Goal: Information Seeking & Learning: Check status

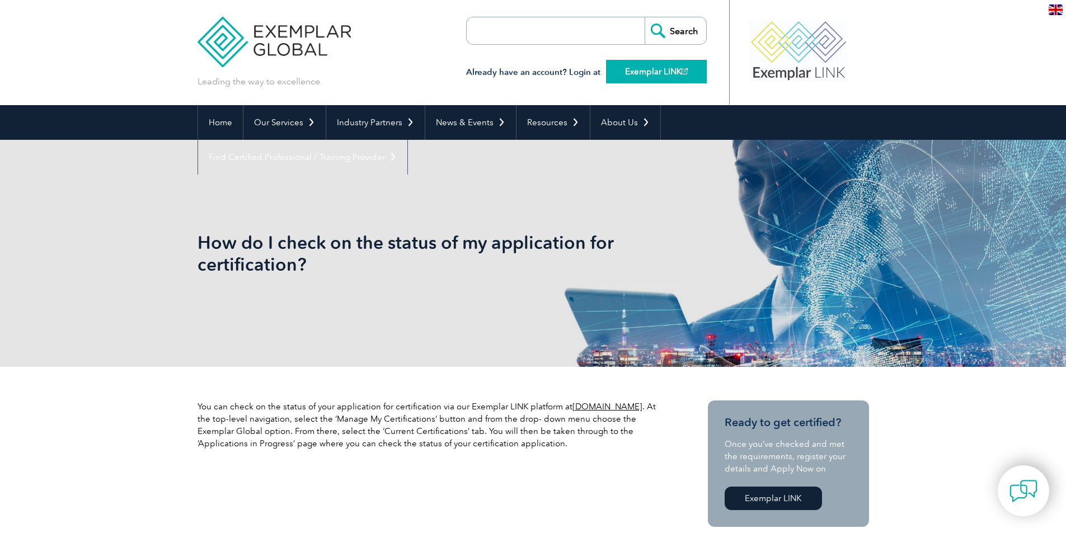
click at [678, 63] on link "Exemplar LINK" at bounding box center [656, 72] width 101 height 24
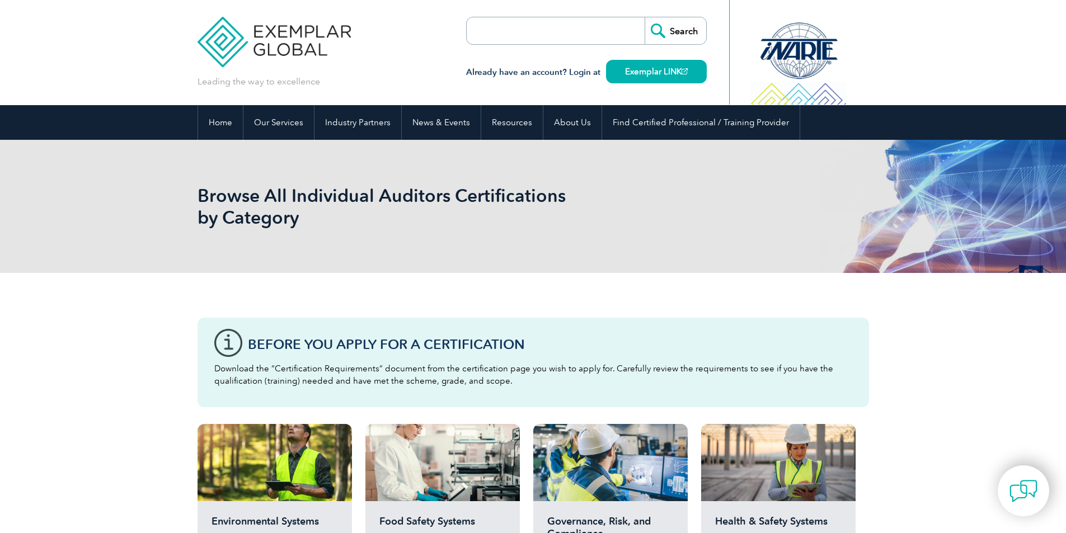
scroll to position [56, 0]
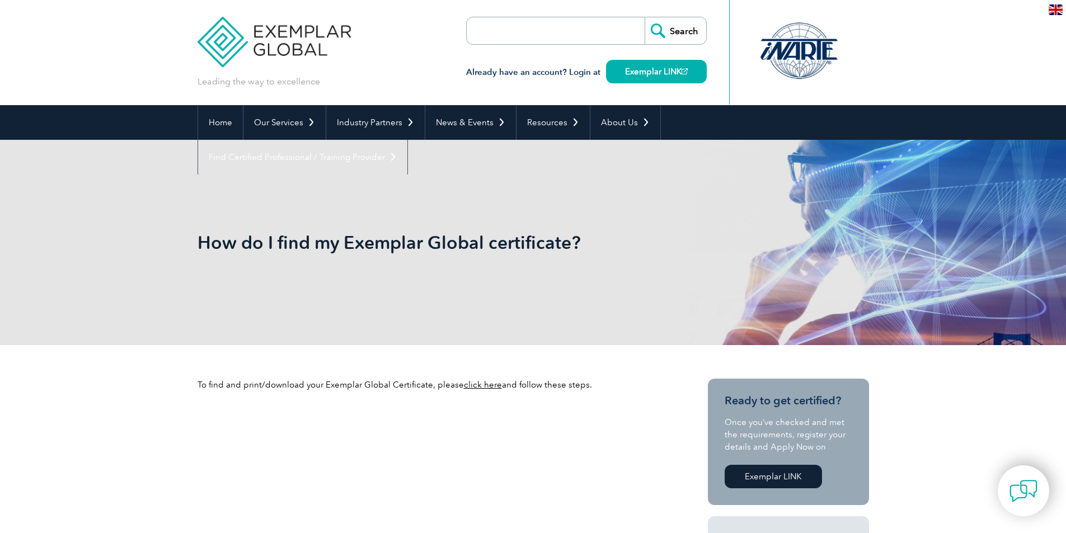
click at [489, 383] on link "click here" at bounding box center [483, 385] width 38 height 10
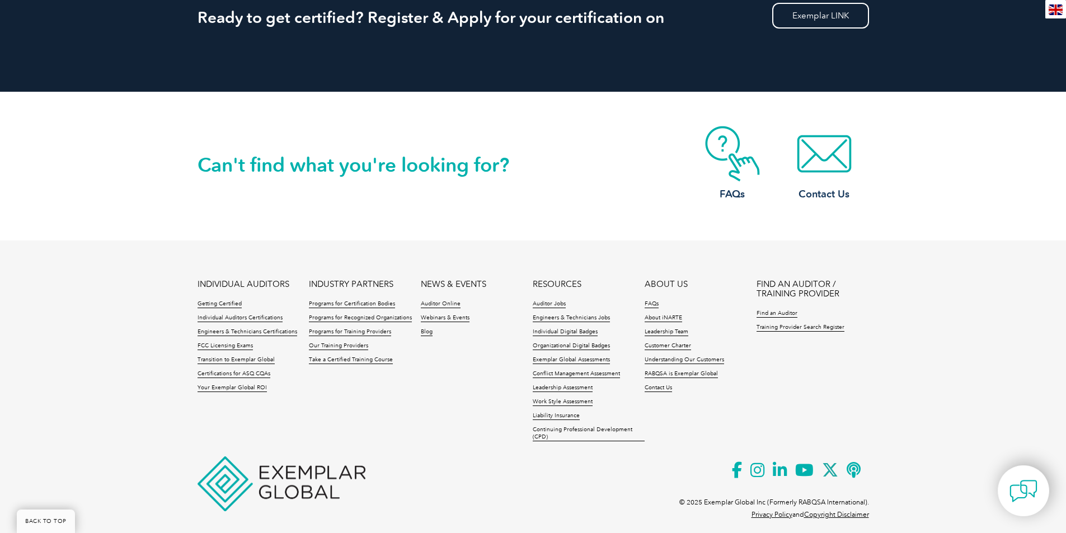
scroll to position [1140, 0]
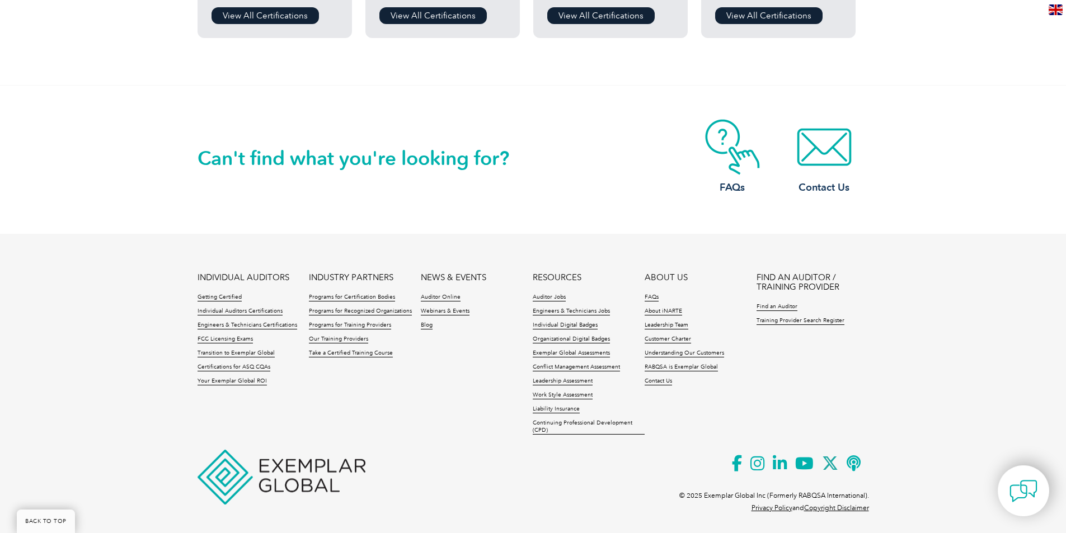
scroll to position [1088, 0]
